Goal: Task Accomplishment & Management: Use online tool/utility

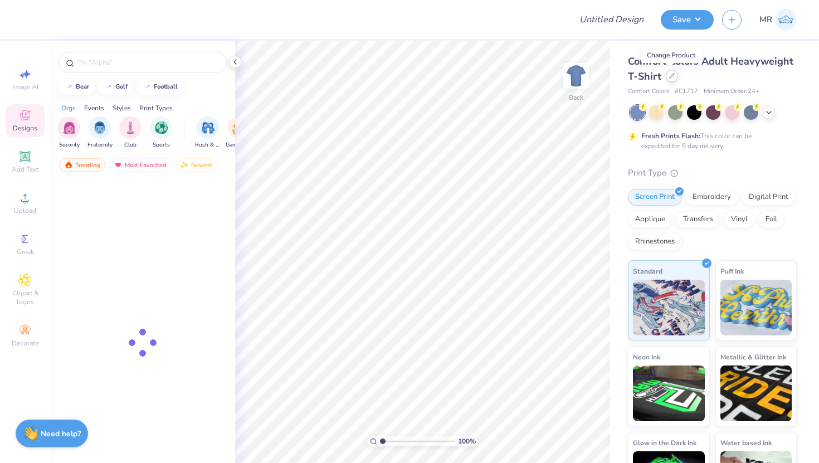
click at [674, 78] on div at bounding box center [672, 76] width 12 height 12
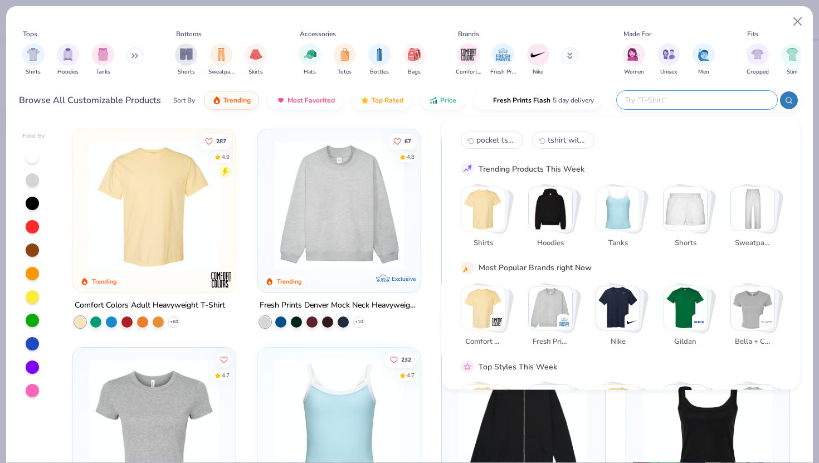
click at [726, 104] on input "text" at bounding box center [696, 100] width 146 height 13
type input "pocket tshirt"
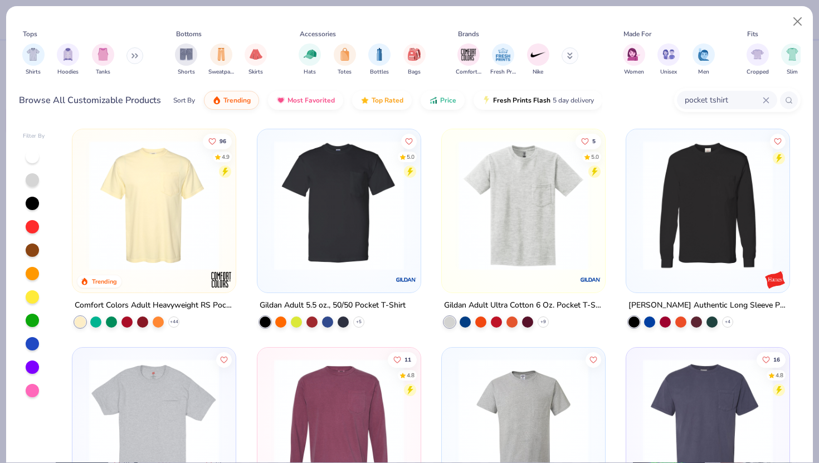
click at [536, 268] on img at bounding box center [523, 205] width 141 height 130
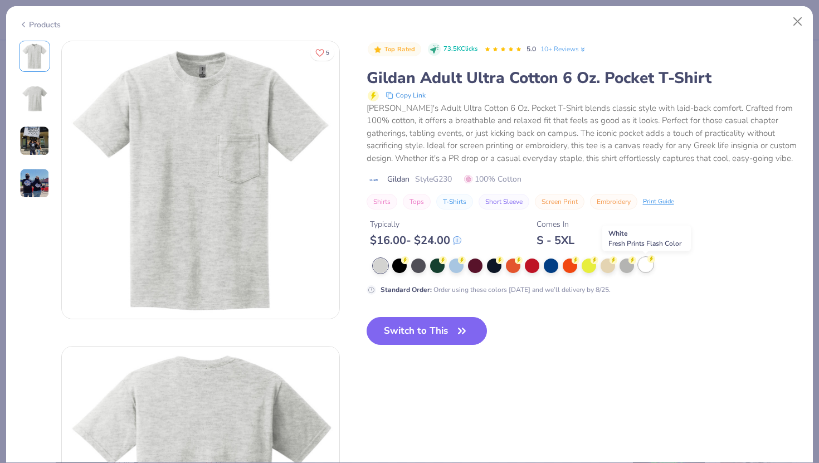
click at [644, 269] on div at bounding box center [645, 264] width 14 height 14
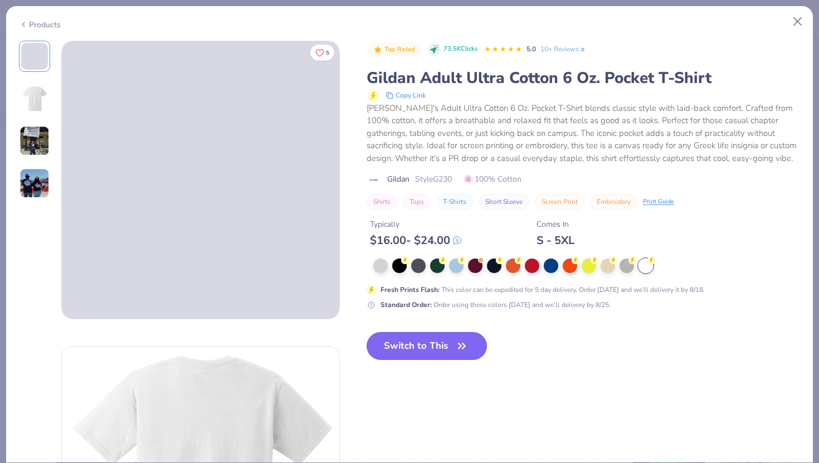
click at [436, 346] on button "Switch to This" at bounding box center [427, 346] width 121 height 28
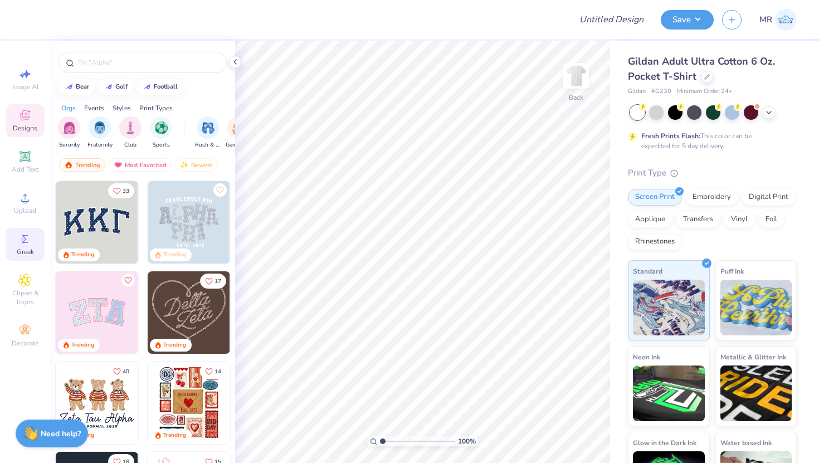
click at [28, 250] on span "Greek" at bounding box center [25, 251] width 17 height 9
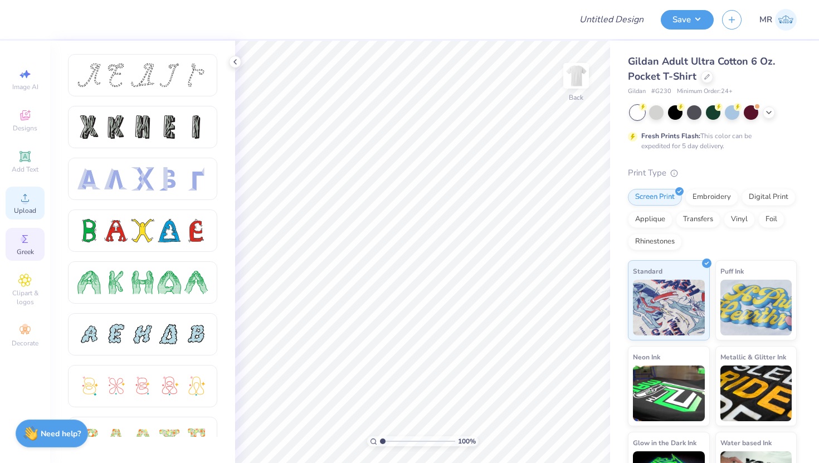
click at [28, 212] on span "Upload" at bounding box center [25, 210] width 22 height 9
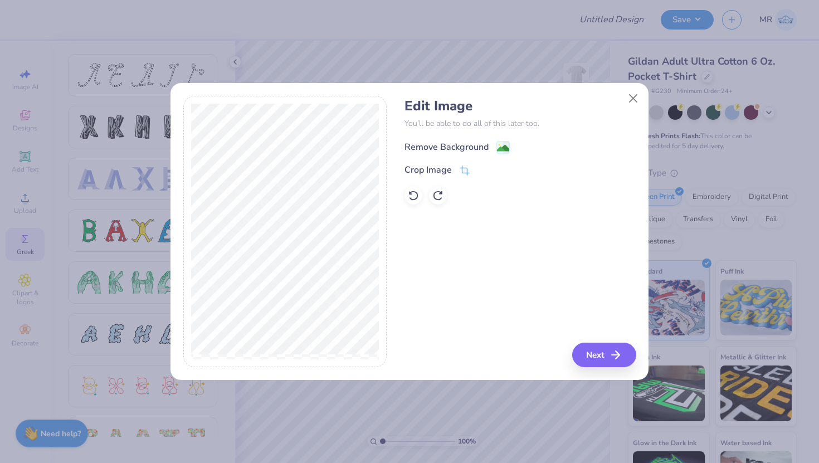
click at [466, 139] on div "Remove Background" at bounding box center [519, 146] width 231 height 14
click at [634, 97] on button "Close" at bounding box center [633, 98] width 21 height 21
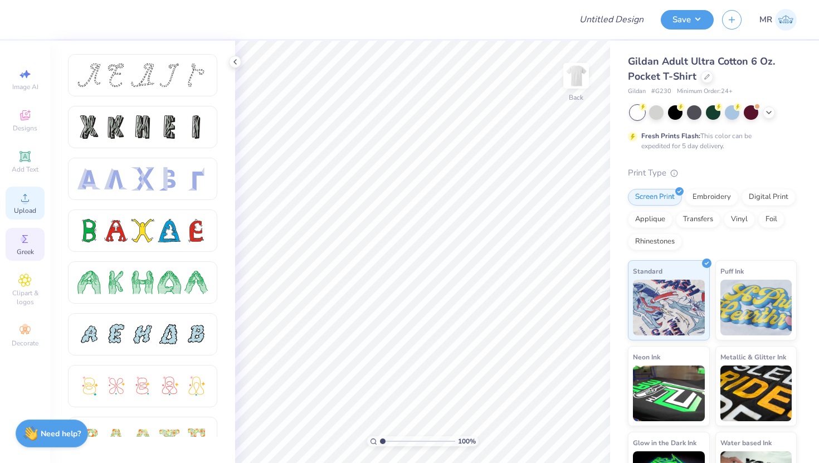
click at [30, 214] on span "Upload" at bounding box center [25, 210] width 22 height 9
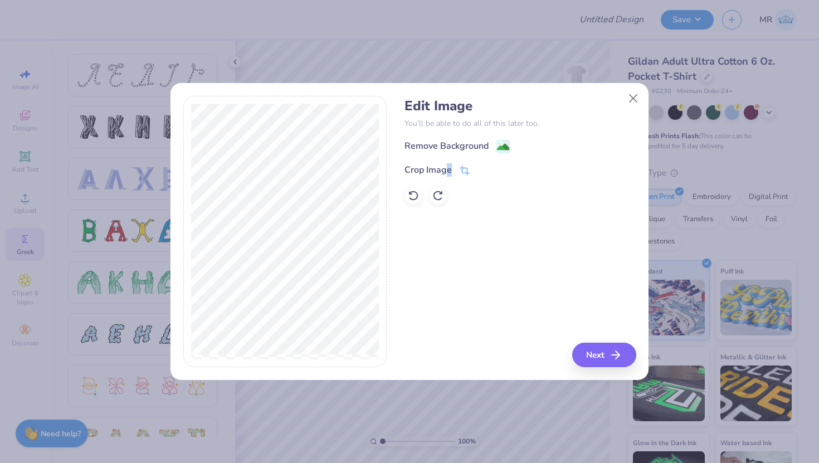
drag, startPoint x: 446, startPoint y: 169, endPoint x: 560, endPoint y: 176, distance: 113.9
click at [560, 176] on div "Crop Image" at bounding box center [519, 169] width 231 height 13
click at [484, 143] on div "Remove Background" at bounding box center [446, 146] width 84 height 13
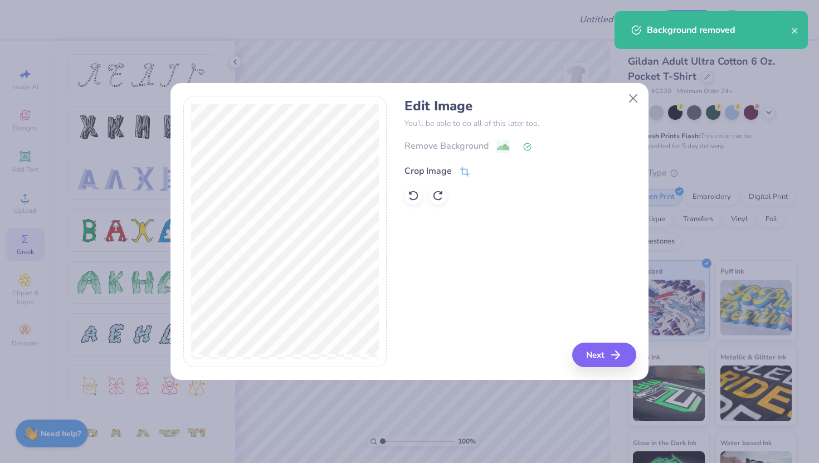
click at [447, 169] on div "Crop Image" at bounding box center [427, 170] width 47 height 13
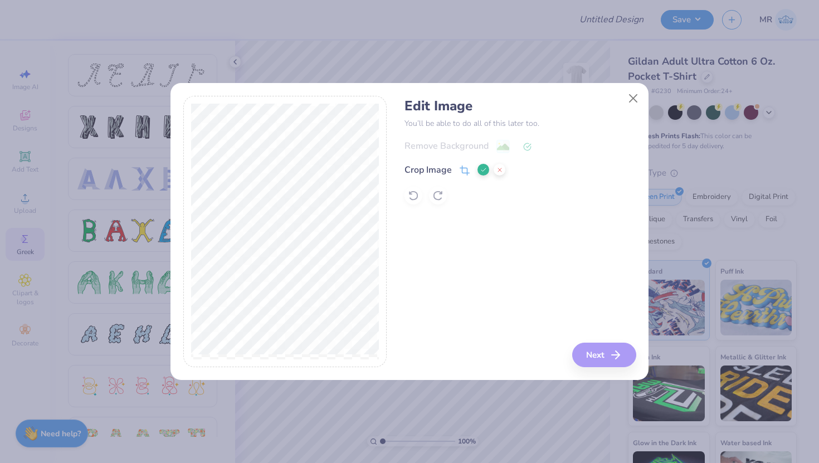
click at [485, 172] on icon at bounding box center [483, 170] width 7 height 7
click at [604, 362] on button "Next" at bounding box center [606, 355] width 64 height 25
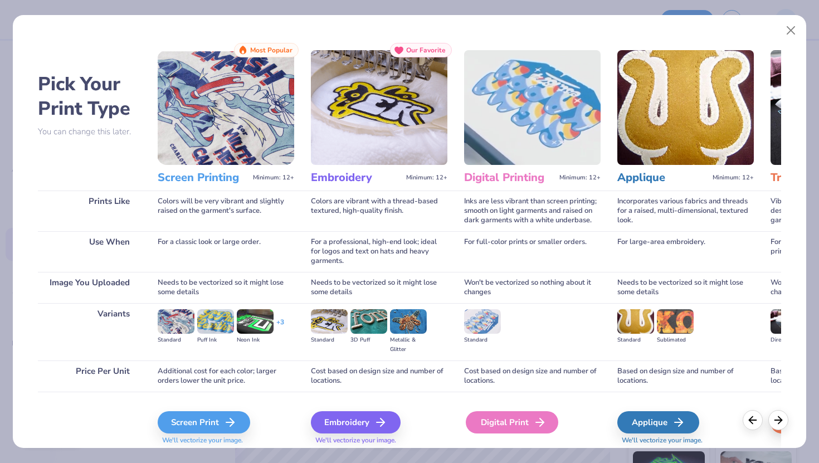
click at [513, 417] on div "Digital Print" at bounding box center [512, 422] width 92 height 22
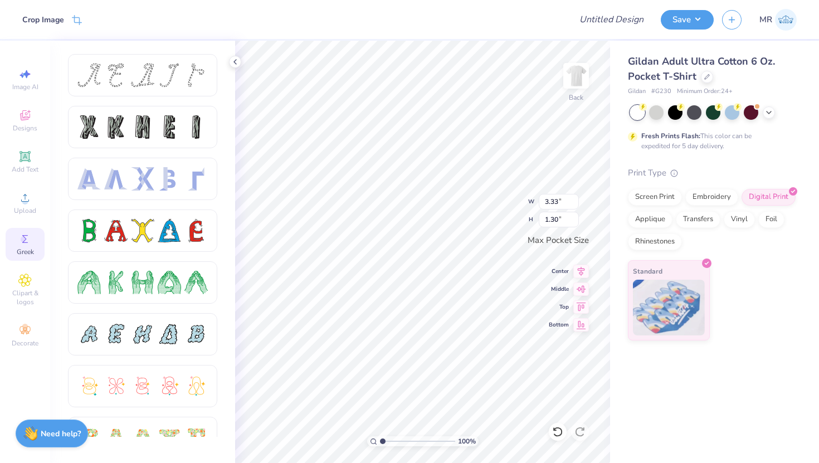
type input "3.33"
type input "1.30"
type input "3.35"
type input "1.39"
type input "3.33"
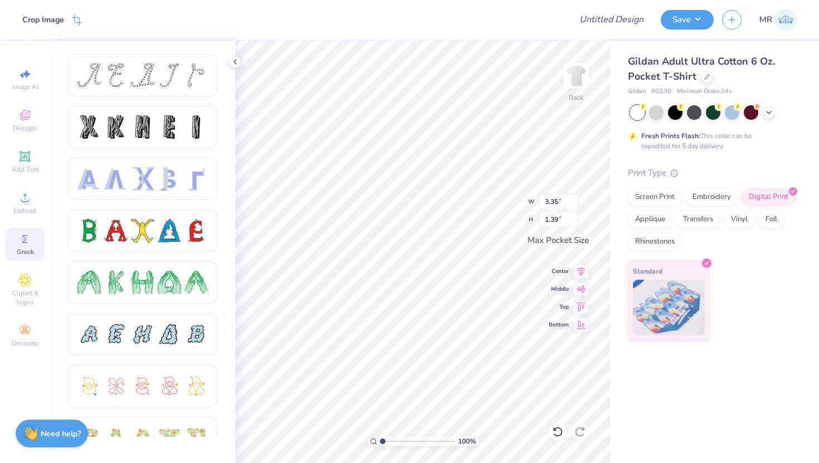
type input "1.31"
click at [577, 75] on img at bounding box center [576, 75] width 45 height 45
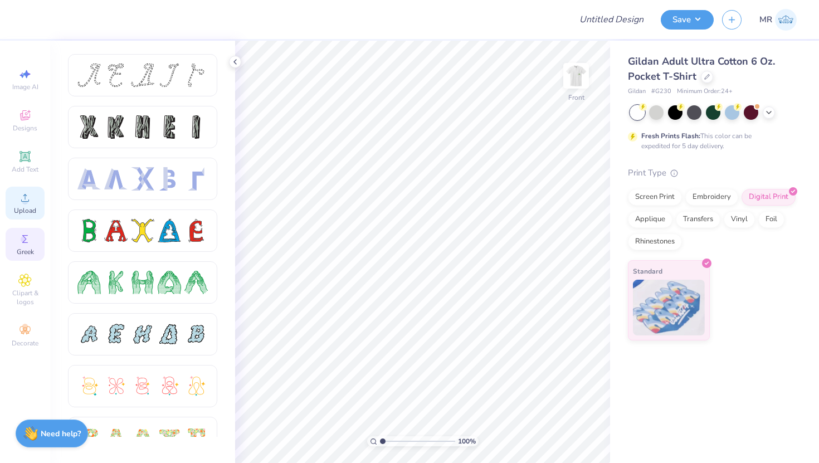
click at [22, 206] on span "Upload" at bounding box center [25, 210] width 22 height 9
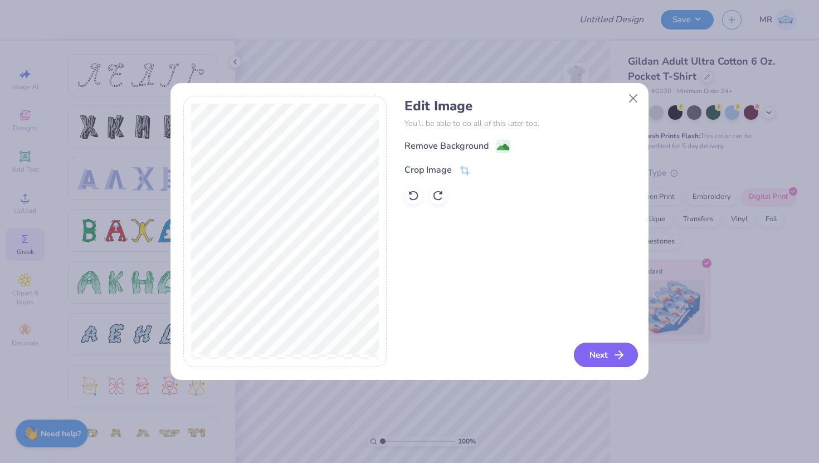
click at [600, 349] on button "Next" at bounding box center [606, 355] width 64 height 25
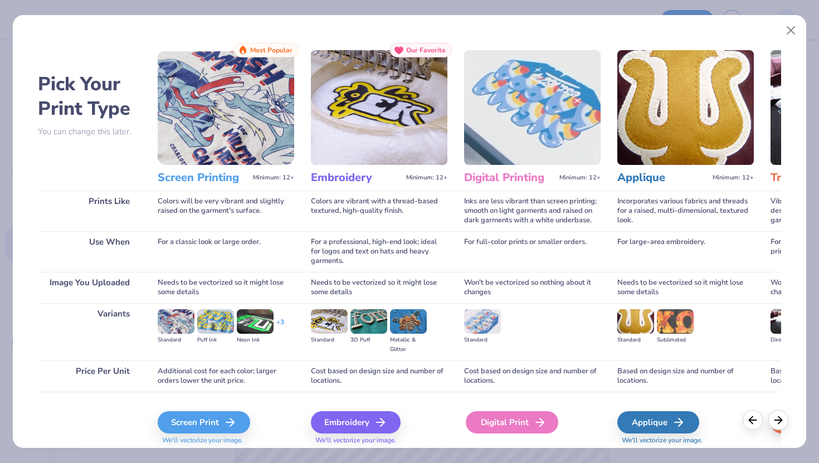
click at [499, 419] on div "Digital Print" at bounding box center [512, 422] width 92 height 22
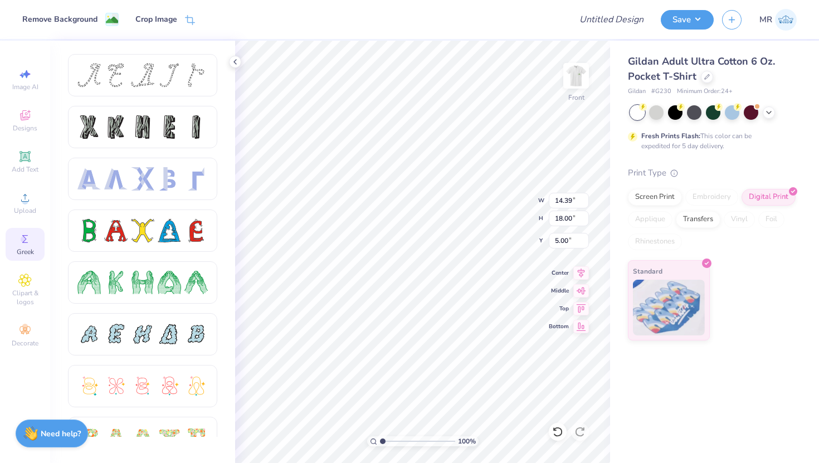
type input "3.00"
type input "12.72"
type input "15.90"
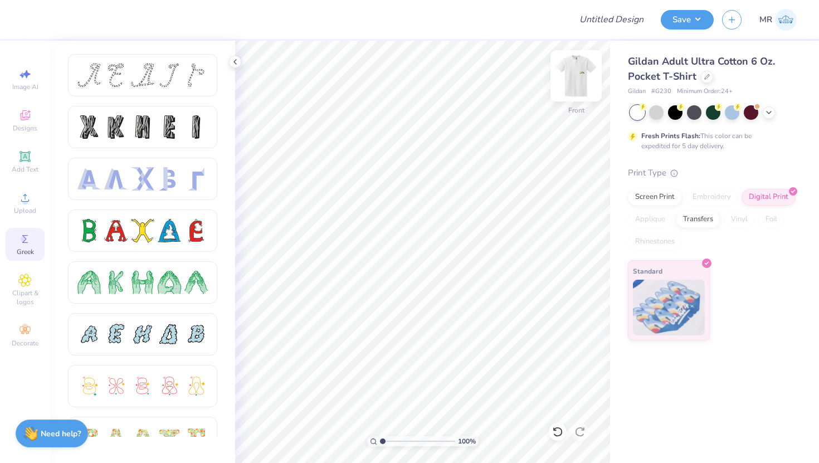
click at [577, 63] on img at bounding box center [576, 75] width 45 height 45
click at [578, 76] on img at bounding box center [576, 75] width 45 height 45
click at [634, 17] on input "Design Title" at bounding box center [625, 19] width 55 height 22
type input "Sig Ep Rush Shirts Fall 2025 White"
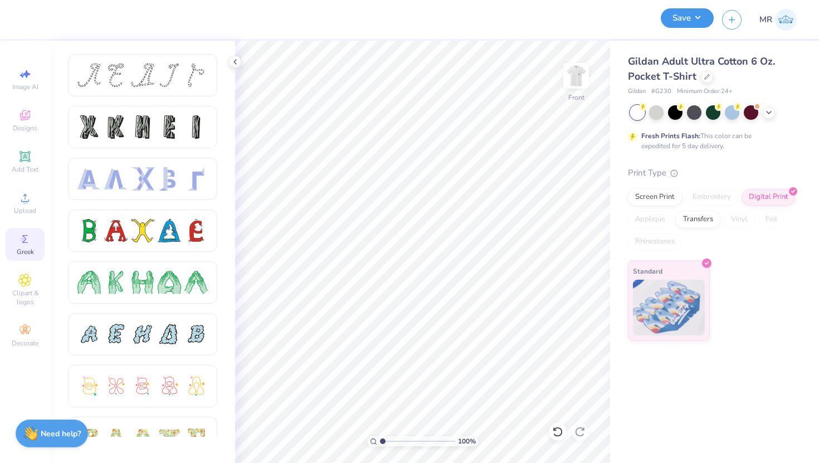
click at [686, 14] on button "Save" at bounding box center [687, 17] width 53 height 19
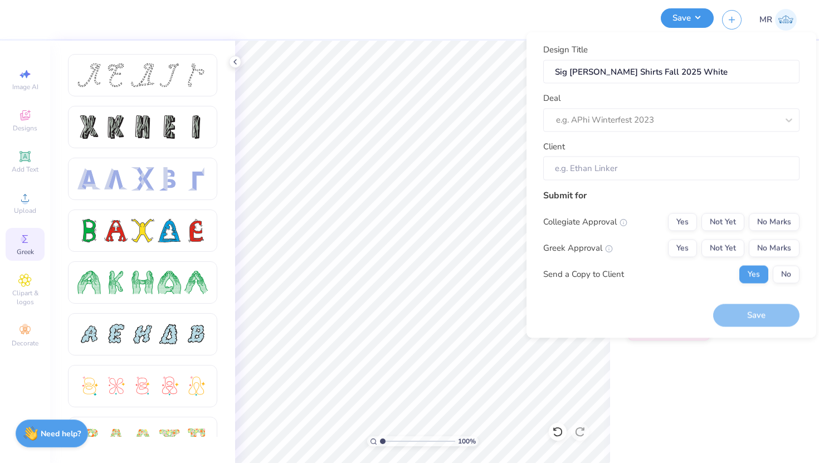
scroll to position [0, 0]
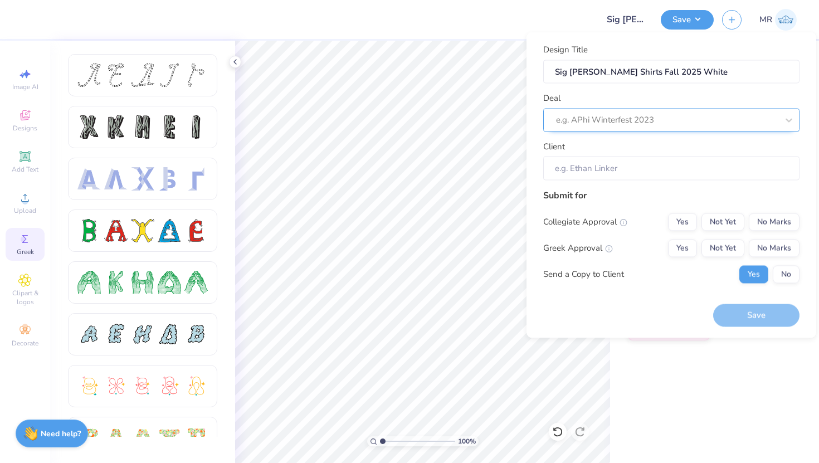
click at [663, 116] on div at bounding box center [667, 120] width 222 height 15
click at [638, 129] on div "e.g. APhi Winterfest 2023" at bounding box center [671, 119] width 256 height 23
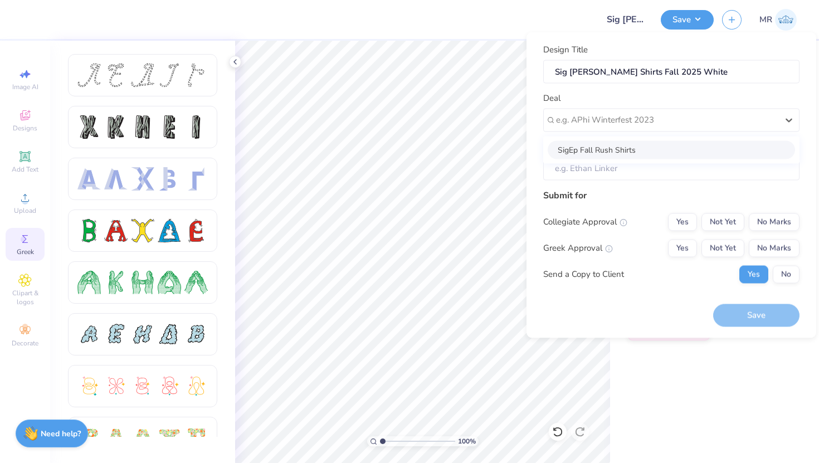
click at [587, 145] on div "SigEp Fall Rush Shirts" at bounding box center [671, 149] width 247 height 18
type input "[PERSON_NAME]"
click at [796, 272] on button "No" at bounding box center [786, 274] width 27 height 18
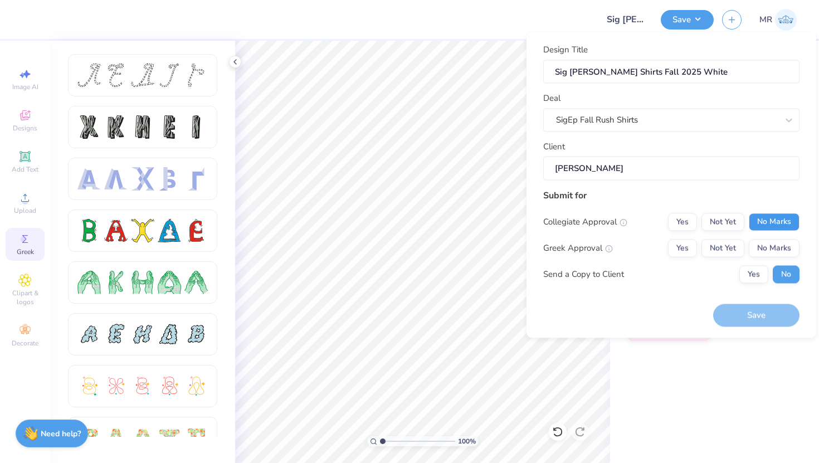
click at [763, 223] on button "No Marks" at bounding box center [774, 222] width 51 height 18
click at [687, 253] on button "Yes" at bounding box center [682, 248] width 29 height 18
click at [763, 318] on button "Save" at bounding box center [756, 315] width 86 height 23
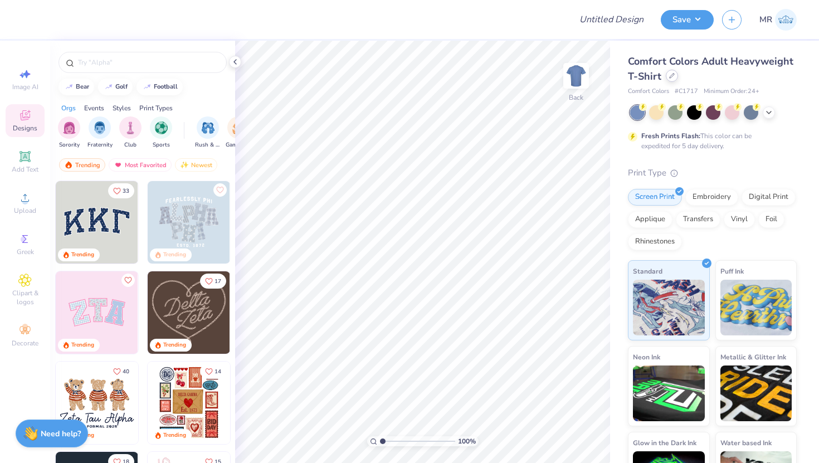
click at [672, 72] on div at bounding box center [672, 76] width 12 height 12
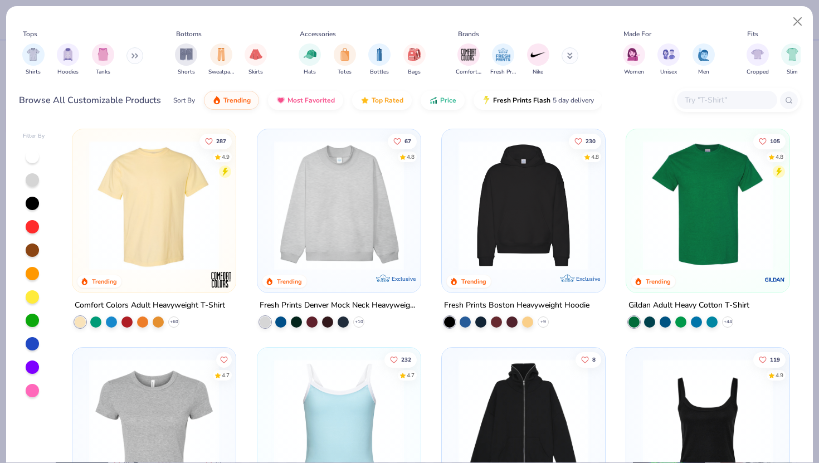
click at [684, 106] on input "text" at bounding box center [727, 100] width 86 height 13
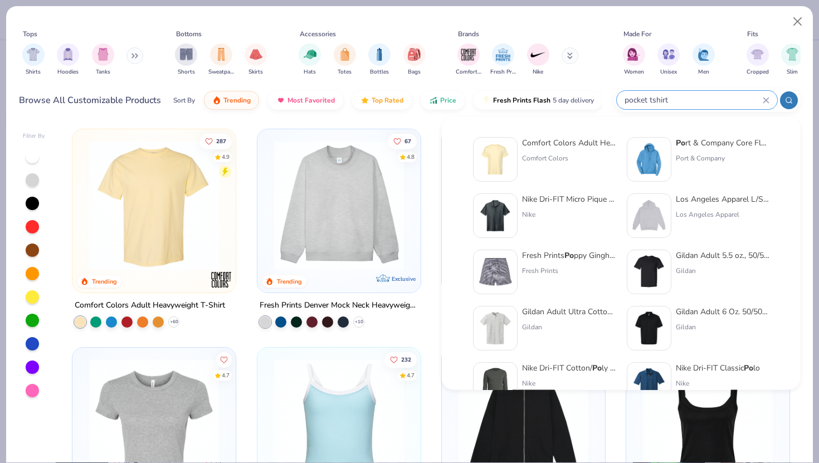
type input "pocket tshirt"
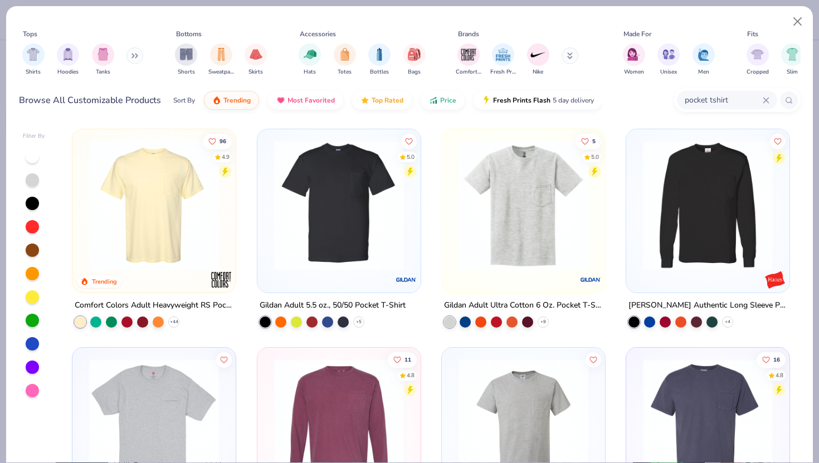
click at [518, 277] on div at bounding box center [523, 208] width 152 height 147
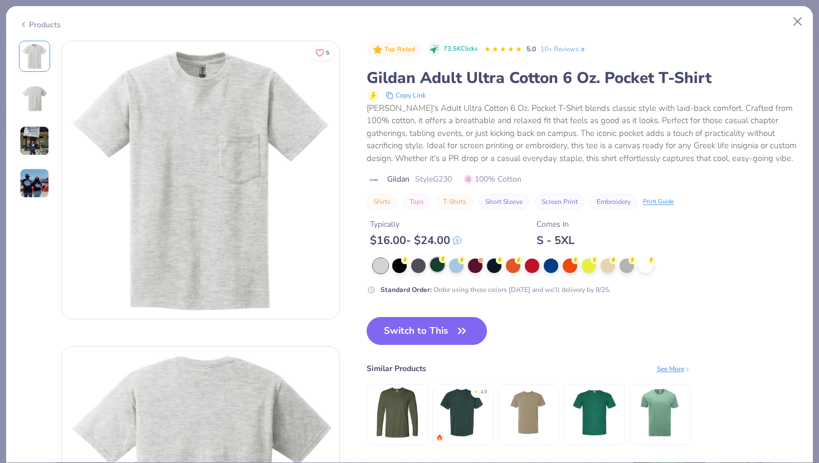
click at [443, 268] on div at bounding box center [437, 264] width 14 height 14
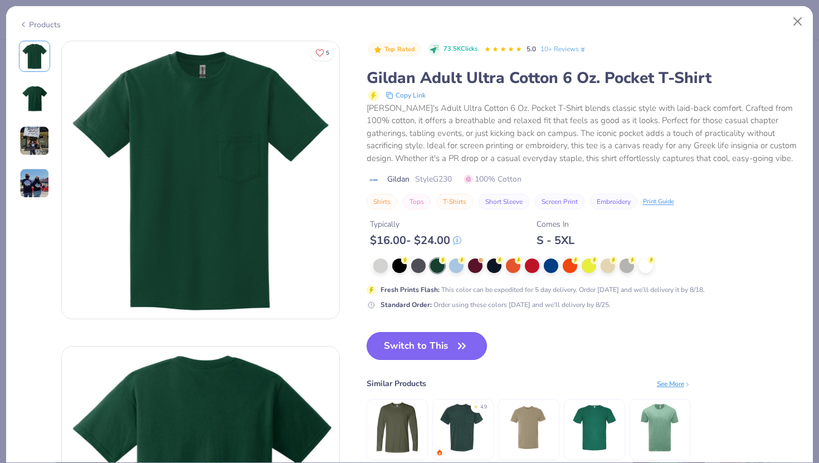
click at [443, 353] on button "Switch to This" at bounding box center [427, 346] width 121 height 28
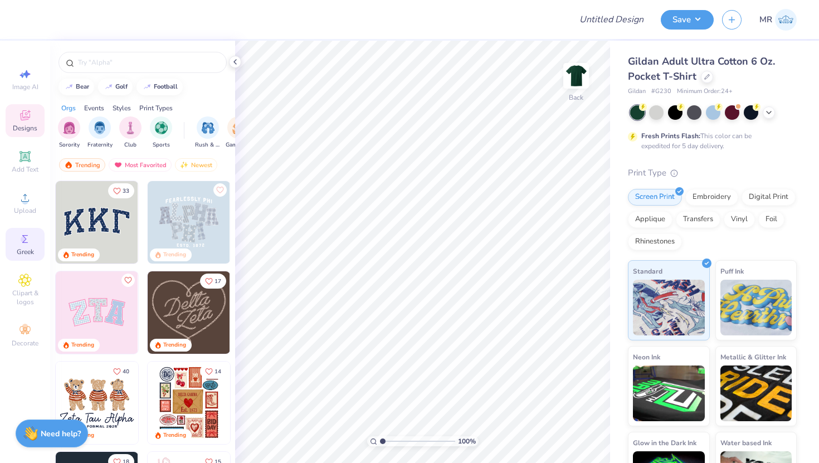
click at [27, 238] on icon at bounding box center [24, 238] width 13 height 13
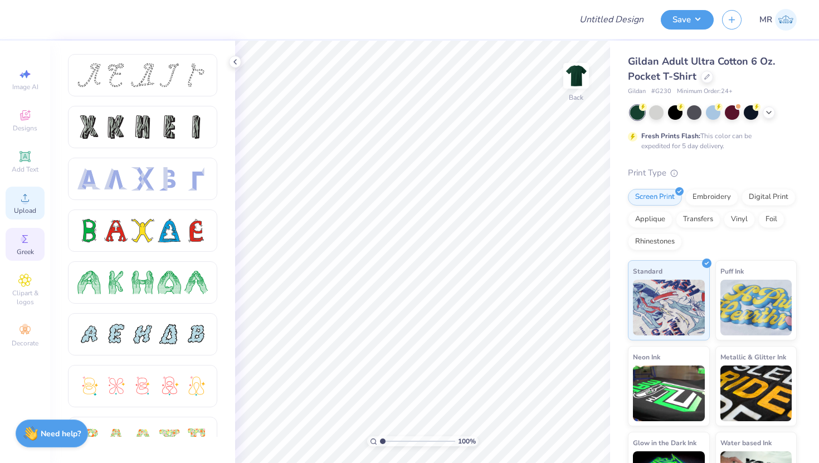
click at [25, 212] on span "Upload" at bounding box center [25, 210] width 22 height 9
click at [575, 70] on img at bounding box center [576, 75] width 45 height 45
click at [21, 212] on span "Upload" at bounding box center [25, 210] width 22 height 9
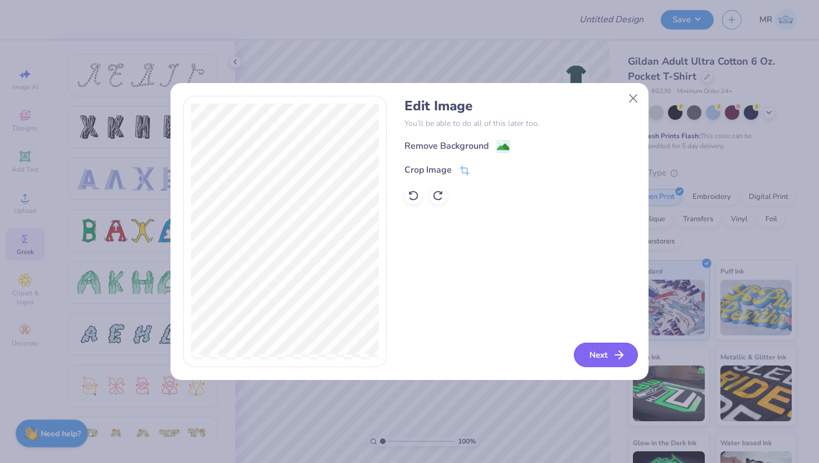
click at [597, 347] on button "Next" at bounding box center [606, 355] width 64 height 25
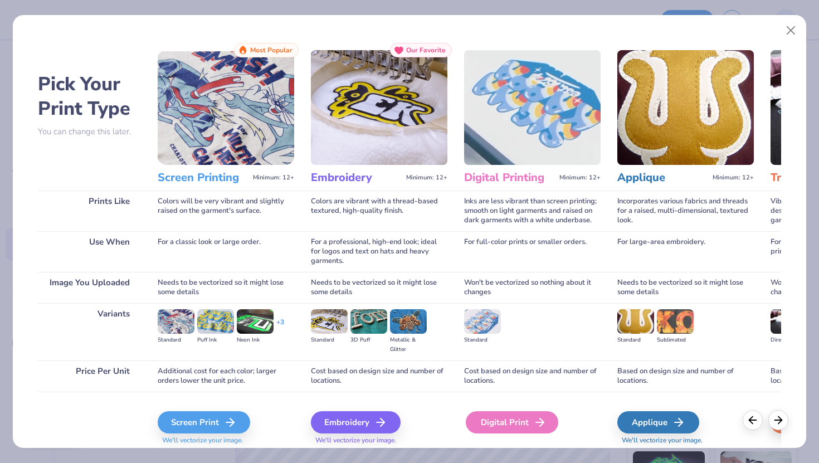
click at [514, 422] on div "Digital Print" at bounding box center [512, 422] width 92 height 22
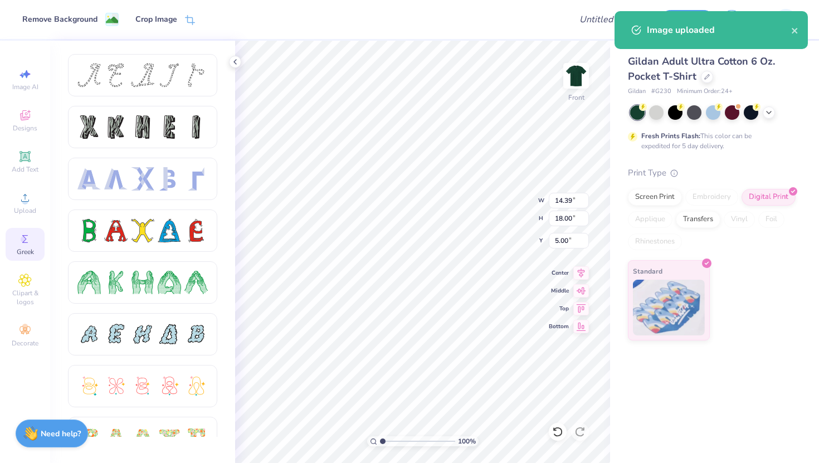
type input "12.65"
type input "15.82"
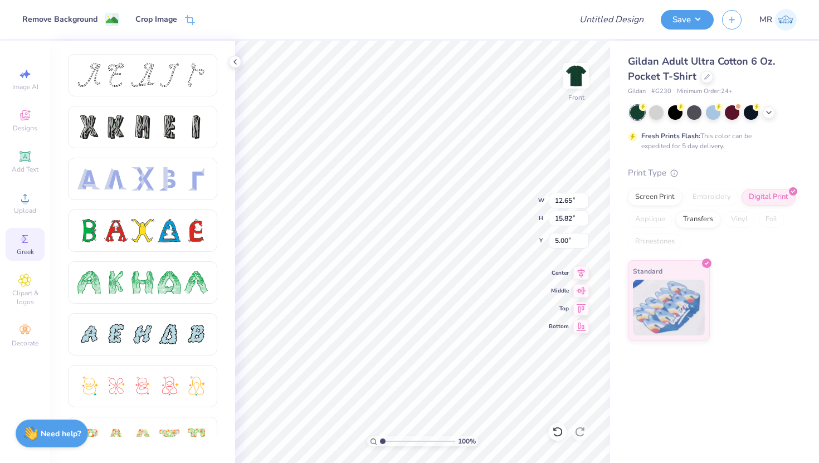
type input "3.00"
click at [705, 74] on icon at bounding box center [707, 76] width 6 height 6
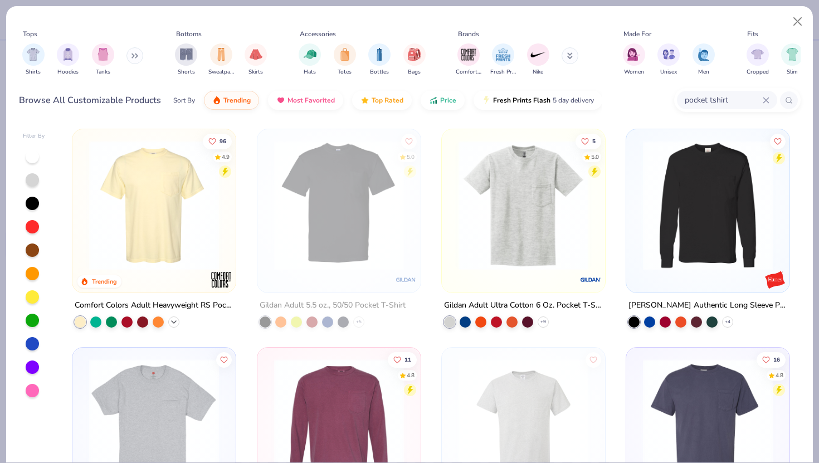
click at [178, 318] on icon at bounding box center [173, 322] width 9 height 9
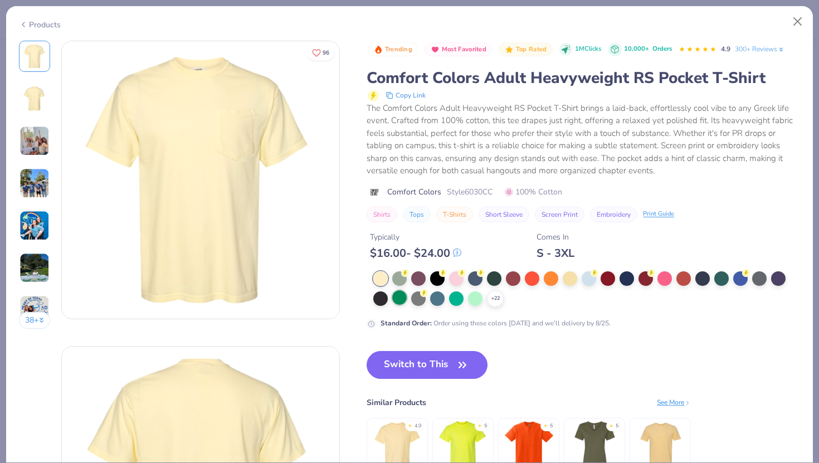
click at [398, 298] on div at bounding box center [399, 297] width 14 height 14
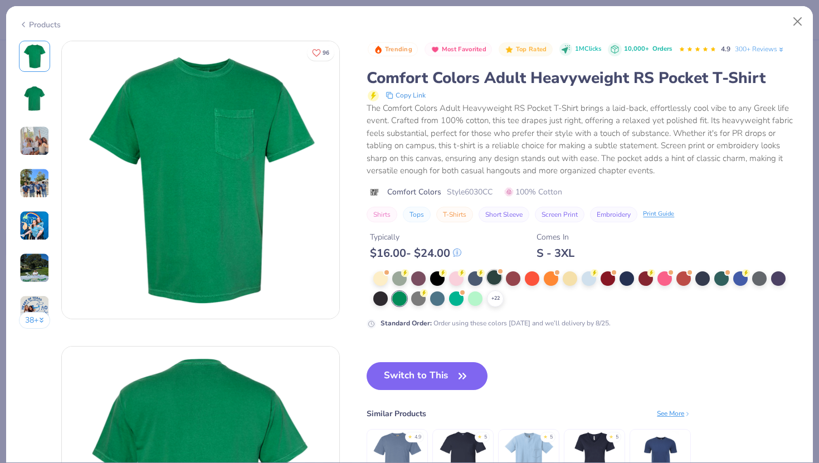
click at [494, 274] on div at bounding box center [494, 277] width 14 height 14
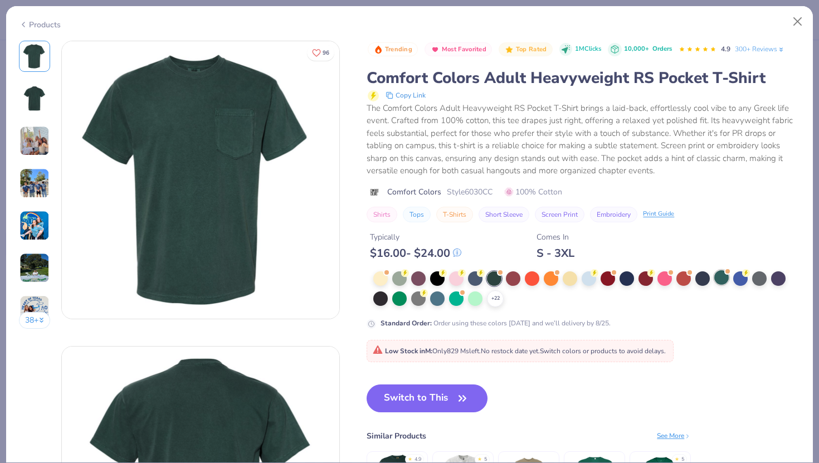
click at [720, 280] on div at bounding box center [721, 277] width 14 height 14
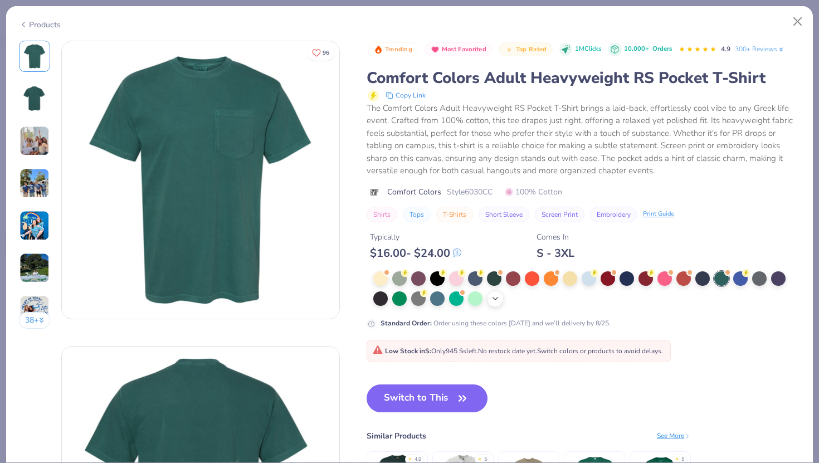
click at [499, 301] on icon at bounding box center [495, 298] width 9 height 9
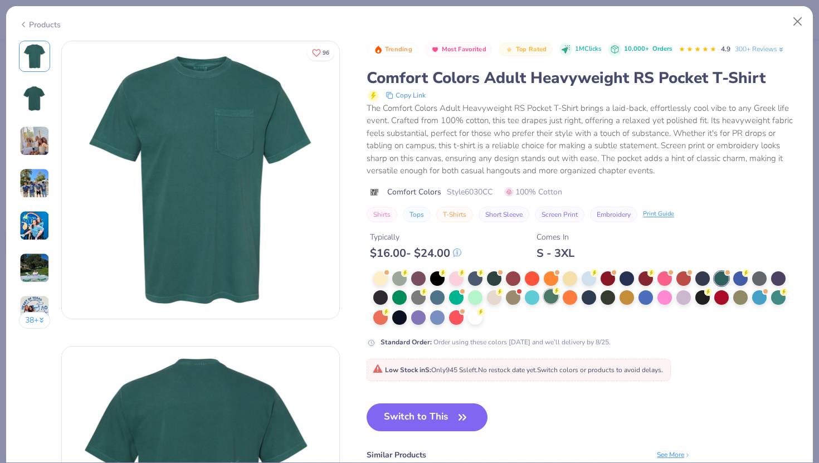
click at [544, 299] on div at bounding box center [551, 296] width 14 height 14
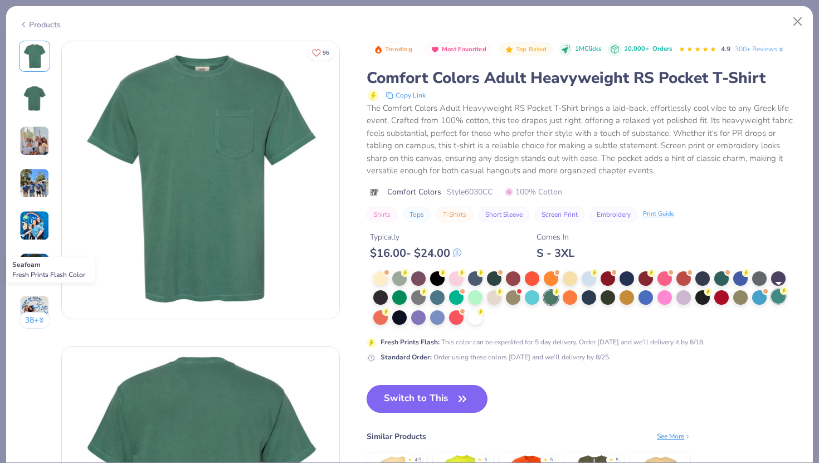
click at [778, 297] on div at bounding box center [778, 296] width 14 height 14
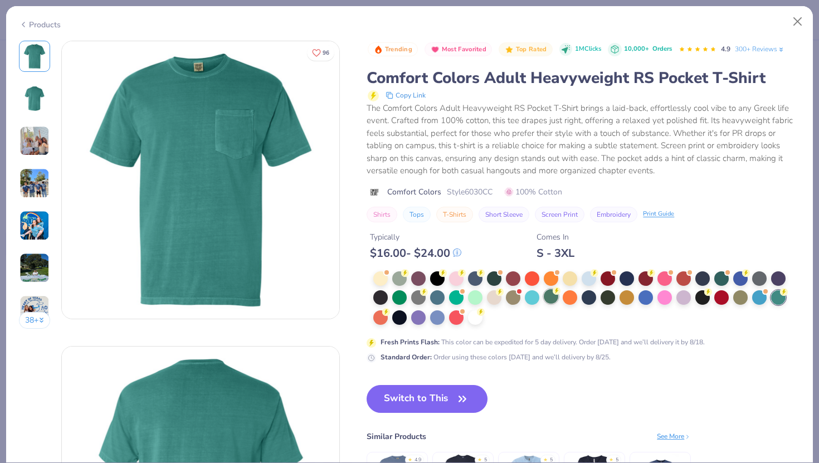
click at [550, 301] on div at bounding box center [551, 296] width 14 height 14
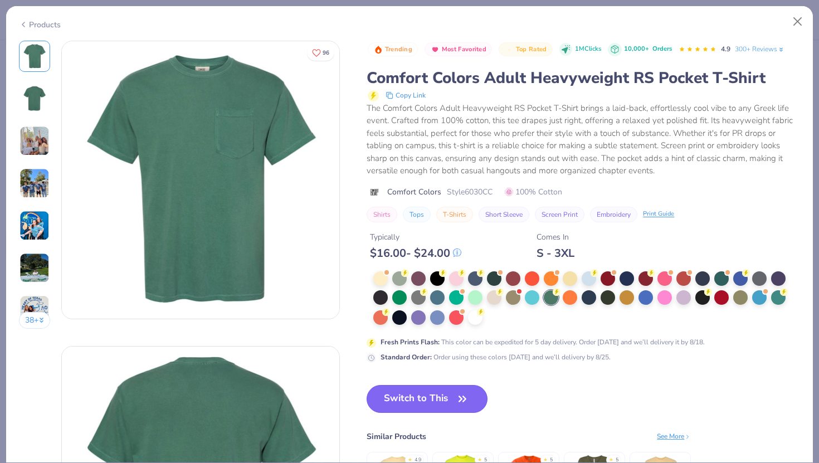
click at [432, 404] on button "Switch to This" at bounding box center [427, 399] width 121 height 28
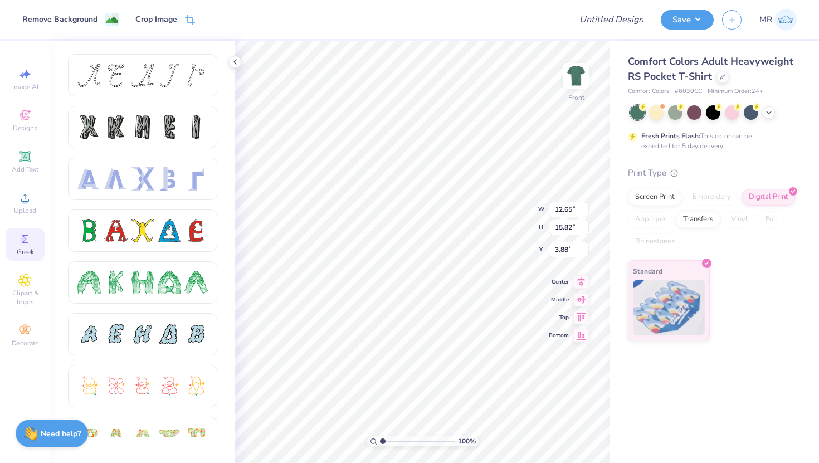
type input "3.00"
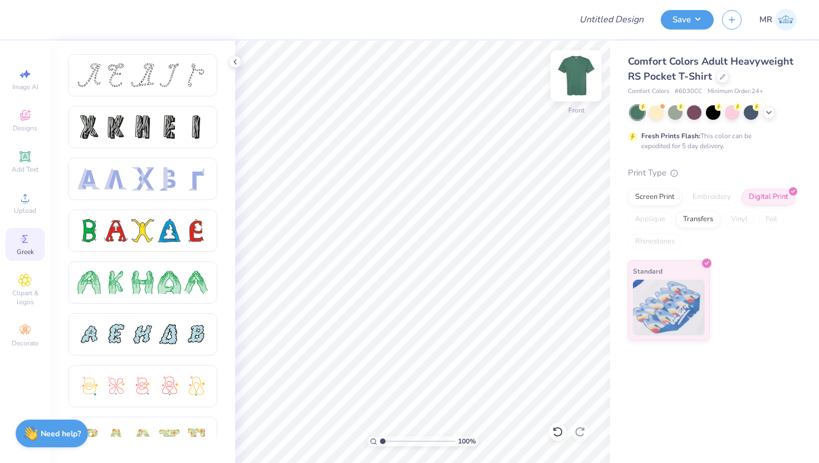
click at [575, 83] on img at bounding box center [576, 75] width 45 height 45
click at [575, 83] on img at bounding box center [576, 76] width 22 height 22
click at [577, 70] on img at bounding box center [576, 75] width 45 height 45
click at [577, 71] on img at bounding box center [576, 75] width 45 height 45
click at [765, 111] on icon at bounding box center [768, 111] width 9 height 9
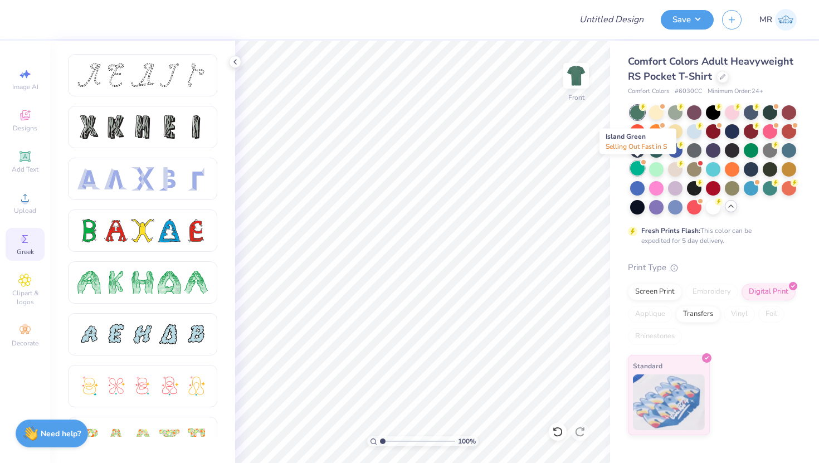
click at [639, 169] on div at bounding box center [637, 168] width 14 height 14
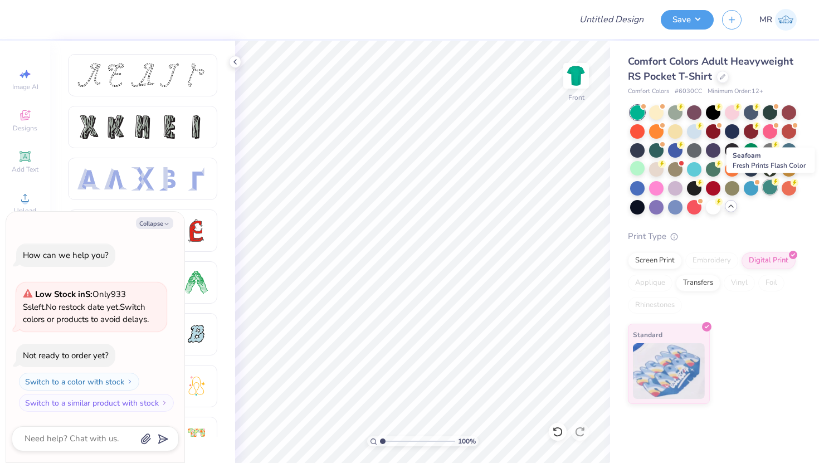
click at [766, 191] on div at bounding box center [770, 187] width 14 height 14
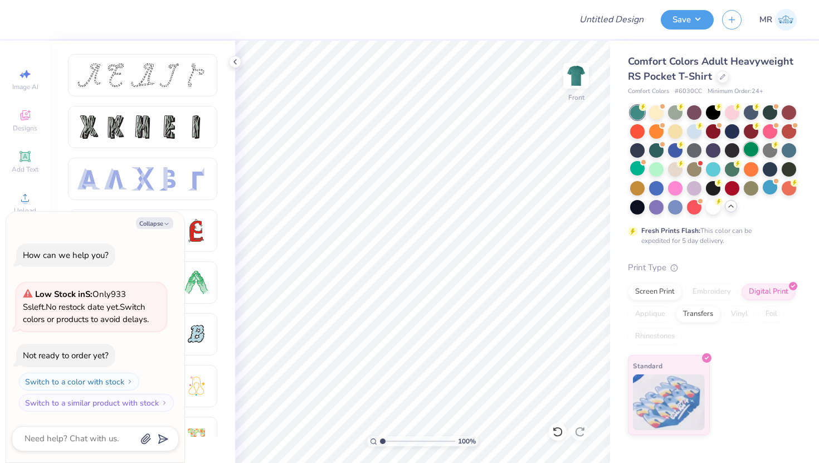
click at [746, 154] on div at bounding box center [751, 149] width 14 height 14
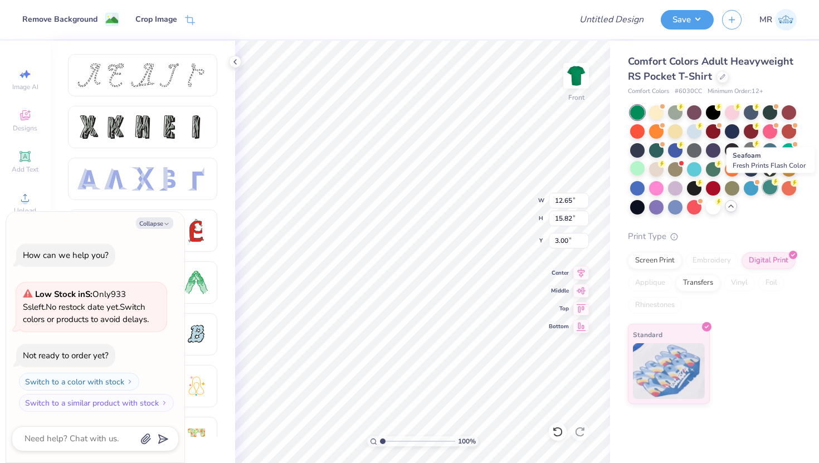
click at [773, 187] on div at bounding box center [770, 187] width 14 height 14
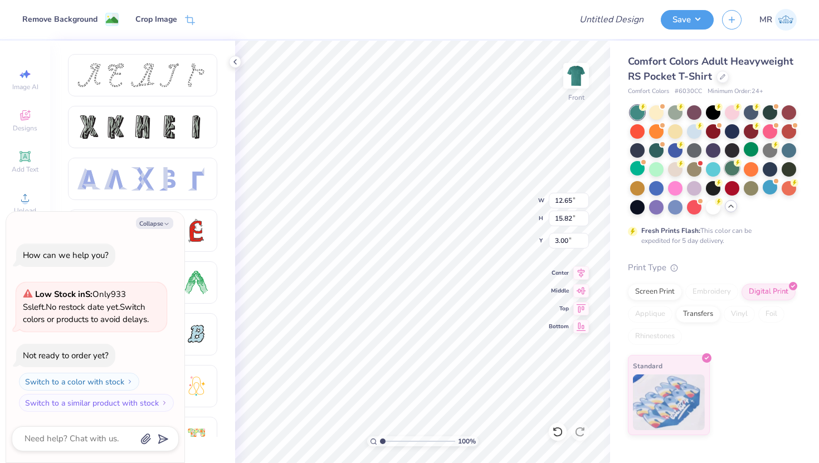
click at [731, 170] on div at bounding box center [732, 168] width 14 height 14
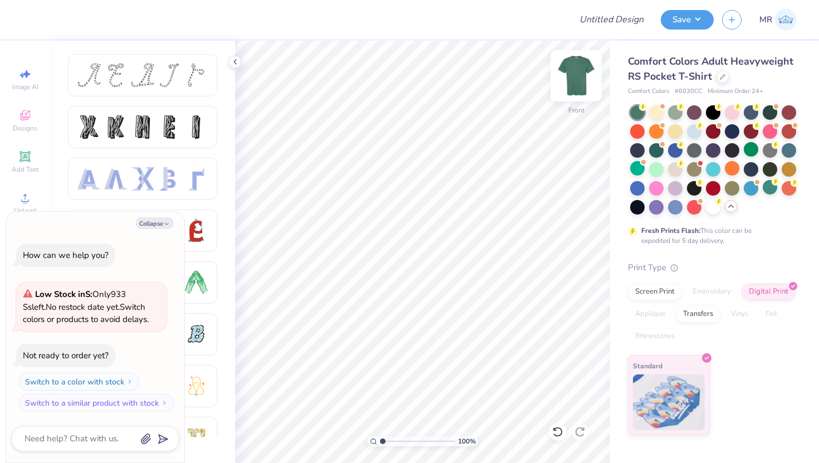
click at [585, 75] on img at bounding box center [576, 75] width 45 height 45
click at [169, 227] on button "Collapse" at bounding box center [154, 223] width 37 height 12
type textarea "x"
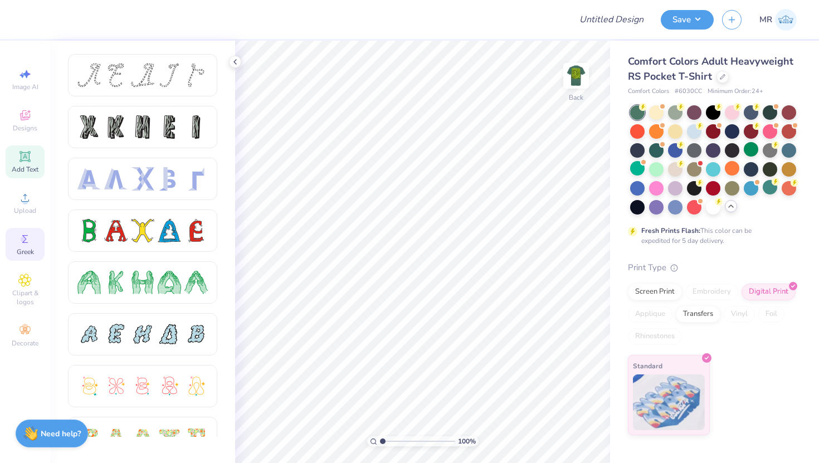
click at [31, 159] on icon at bounding box center [24, 156] width 13 height 13
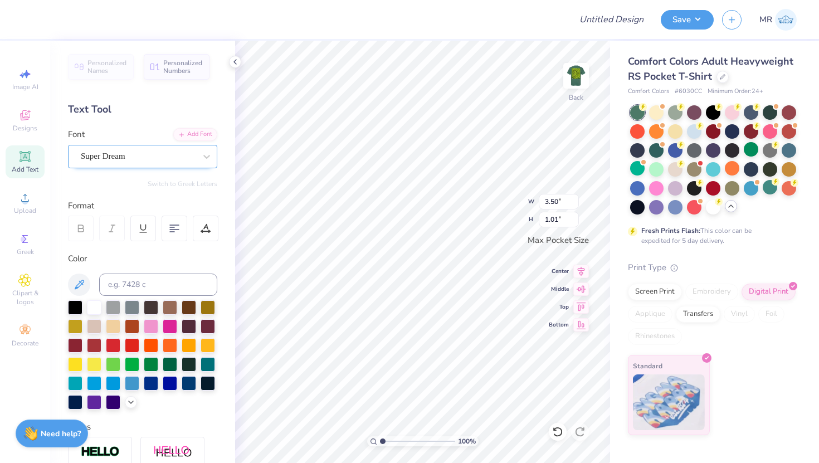
click at [144, 150] on div "Super Dream" at bounding box center [138, 156] width 117 height 17
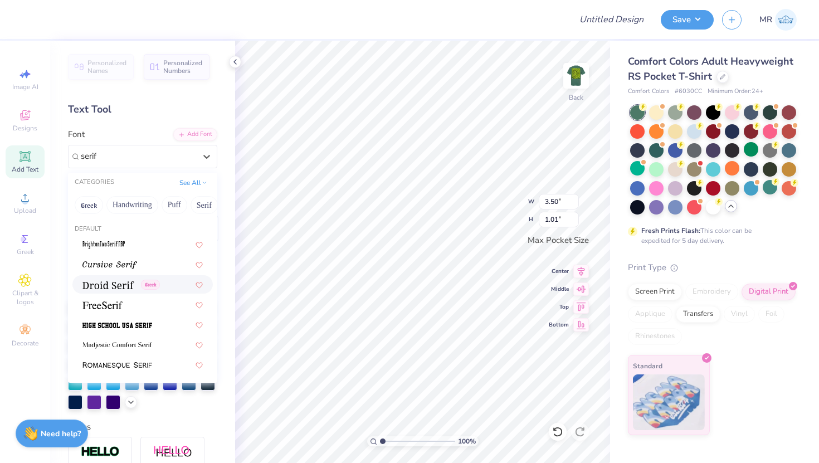
click at [141, 285] on span "Greek" at bounding box center [150, 285] width 19 height 10
type input "serif"
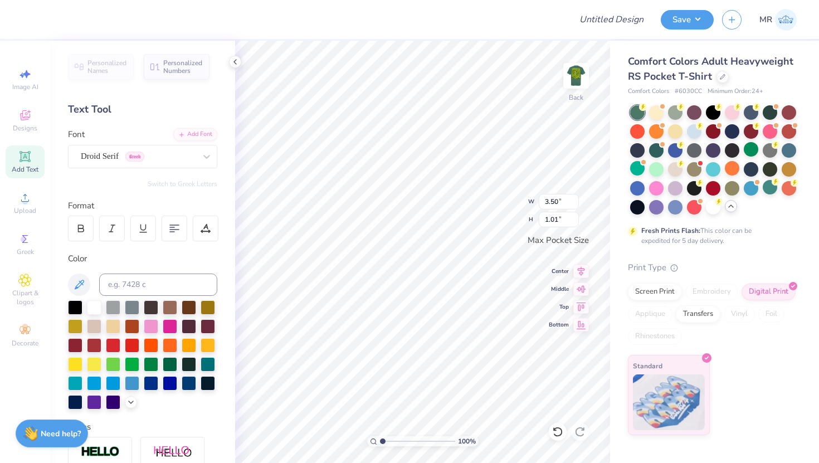
type input "3.44"
type input "0.99"
click at [197, 184] on button "Switch to Greek Letters" at bounding box center [183, 183] width 70 height 9
type input "3.38"
paste textarea "(Φ"
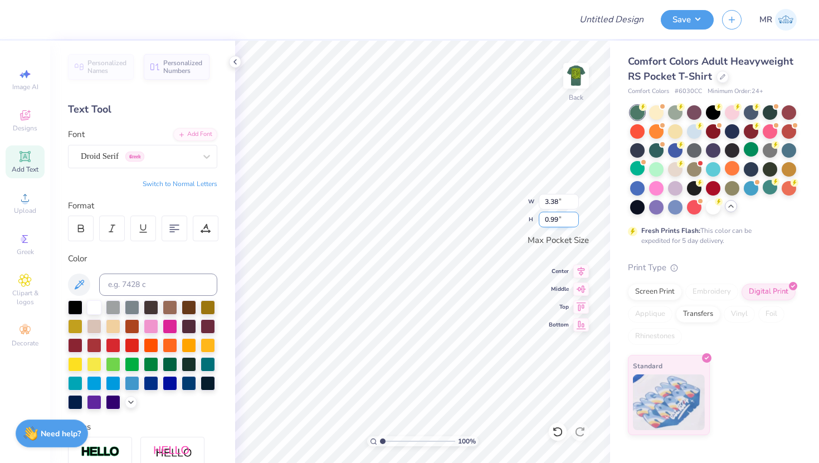
type textarea "ΣΦ"
type textarea "ΣΦΕ"
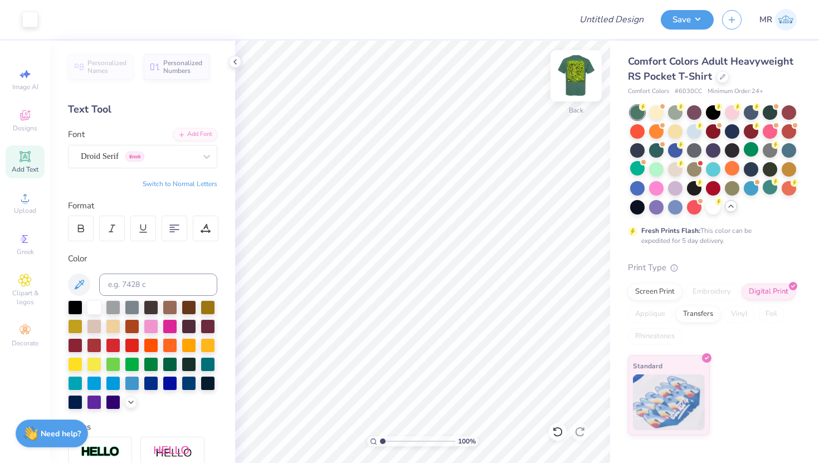
click at [572, 72] on img at bounding box center [576, 75] width 45 height 45
click at [574, 85] on img at bounding box center [576, 75] width 45 height 45
click at [625, 23] on input "Design Title" at bounding box center [625, 19] width 55 height 22
type input "Sig Ep Fall Rush 2025 Green"
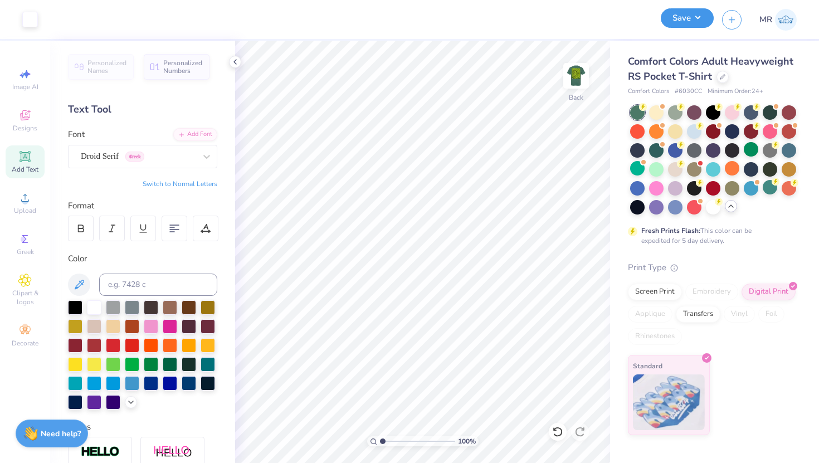
click at [689, 26] on button "Save" at bounding box center [687, 17] width 53 height 19
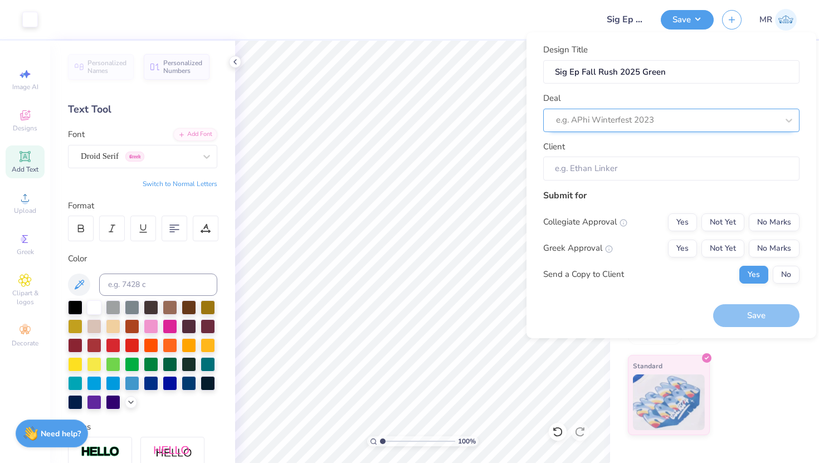
click at [689, 119] on div at bounding box center [667, 120] width 222 height 15
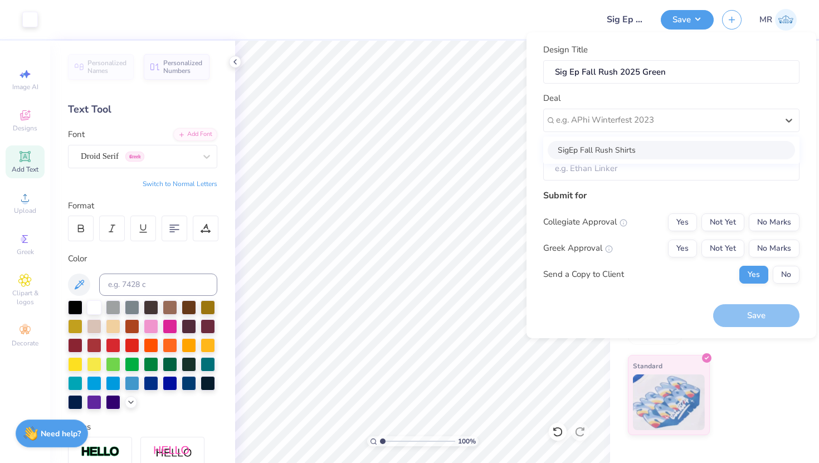
click at [683, 155] on div "SigEp Fall Rush Shirts" at bounding box center [671, 150] width 247 height 18
type input "[PERSON_NAME]"
click at [690, 246] on button "Yes" at bounding box center [682, 249] width 29 height 18
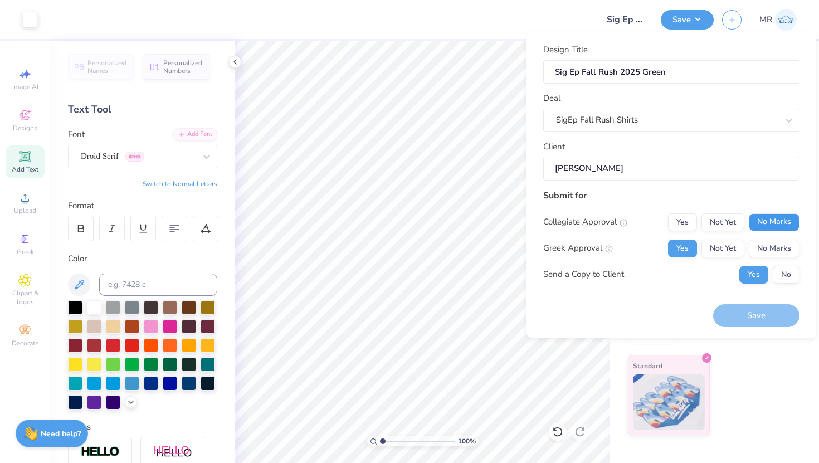
click at [777, 222] on button "No Marks" at bounding box center [774, 222] width 51 height 18
click at [781, 272] on button "No" at bounding box center [786, 275] width 27 height 18
click at [773, 311] on button "Save" at bounding box center [756, 315] width 86 height 23
